Goal: Navigation & Orientation: Find specific page/section

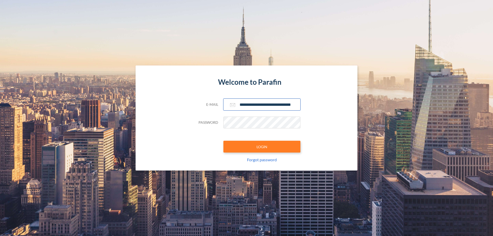
type input "**********"
click at [262, 147] on button "LOGIN" at bounding box center [261, 147] width 77 height 12
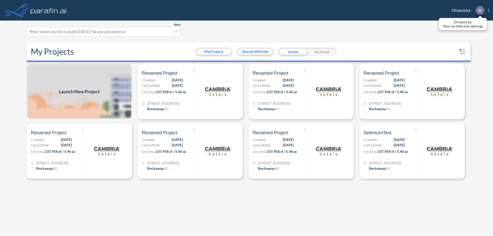
click at [480, 10] on p "D" at bounding box center [479, 10] width 3 height 5
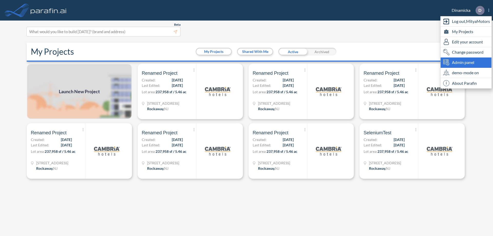
click at [466, 62] on span "Admin panel" at bounding box center [463, 62] width 22 height 6
